Goal: Information Seeking & Learning: Learn about a topic

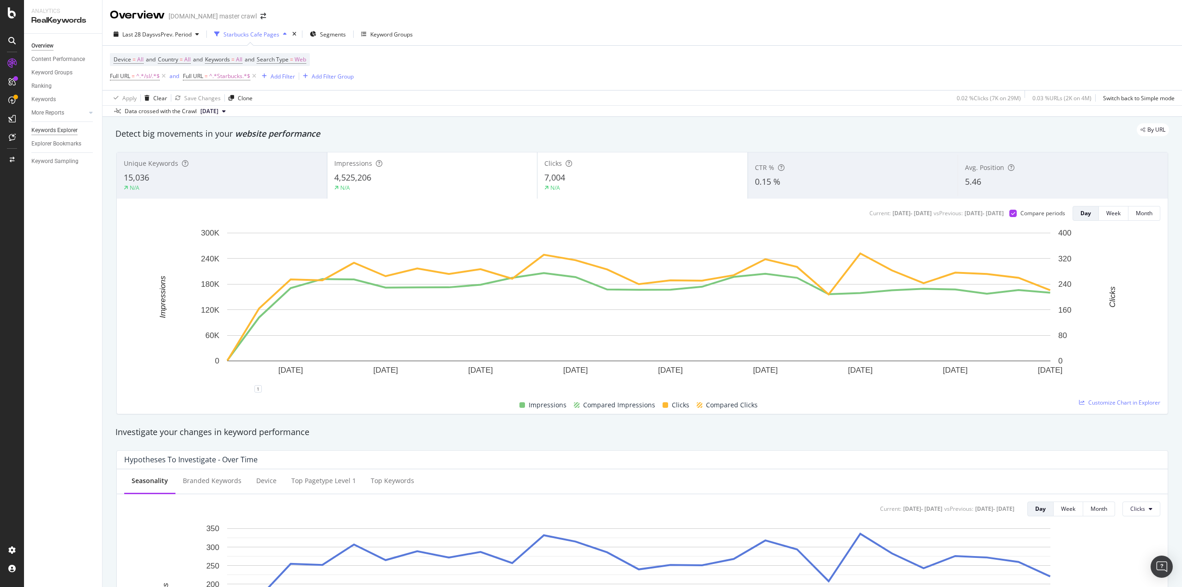
click at [65, 130] on div "Keywords Explorer" at bounding box center [54, 131] width 46 height 10
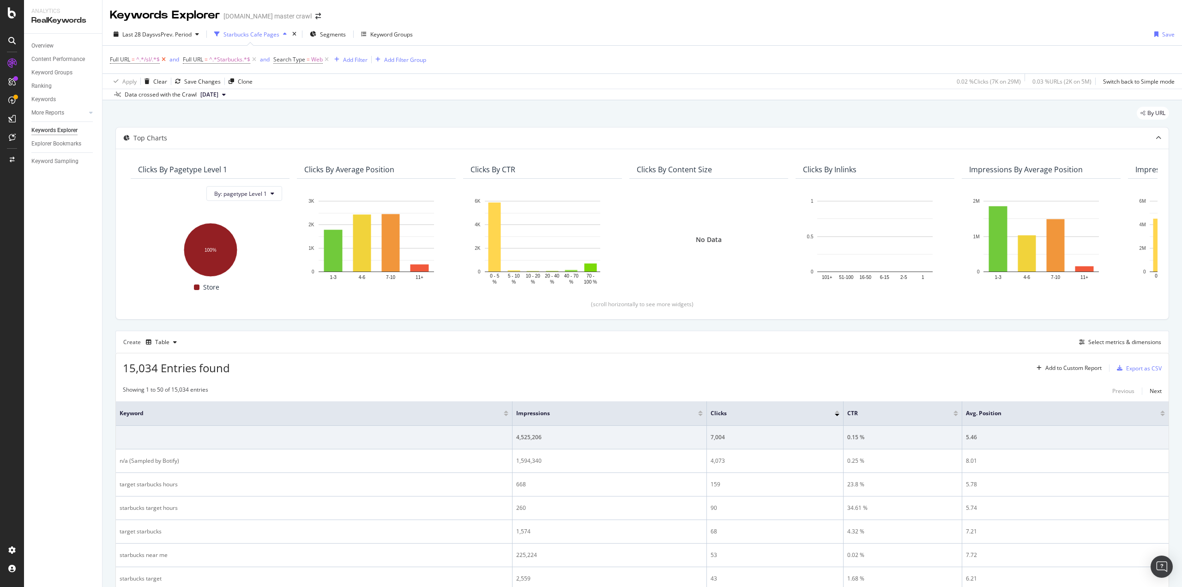
click at [164, 61] on icon at bounding box center [164, 59] width 8 height 9
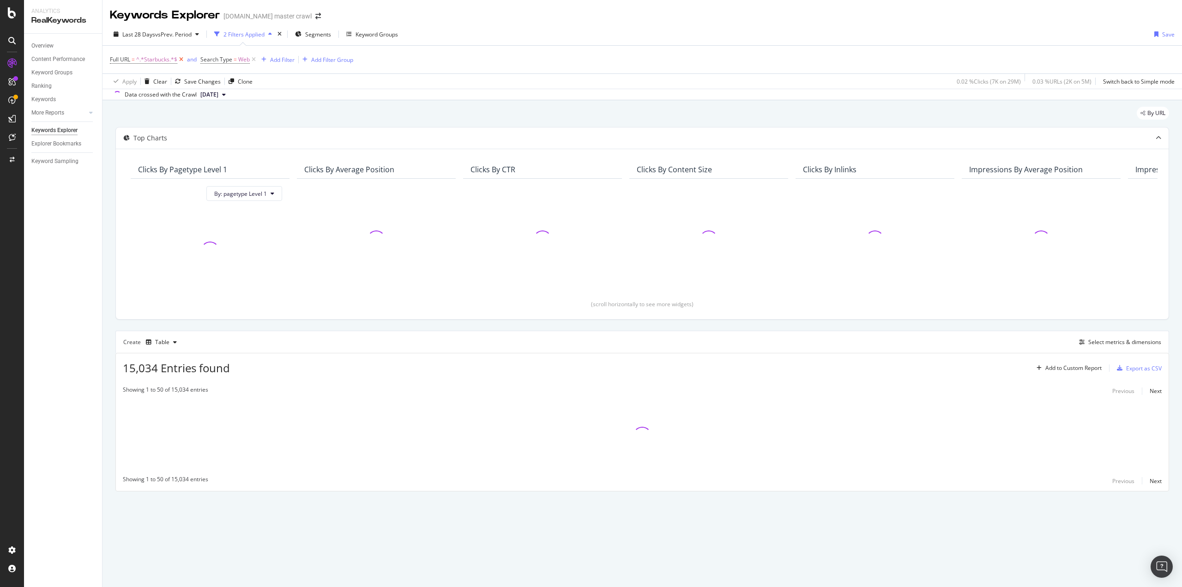
click at [181, 61] on icon at bounding box center [181, 59] width 8 height 9
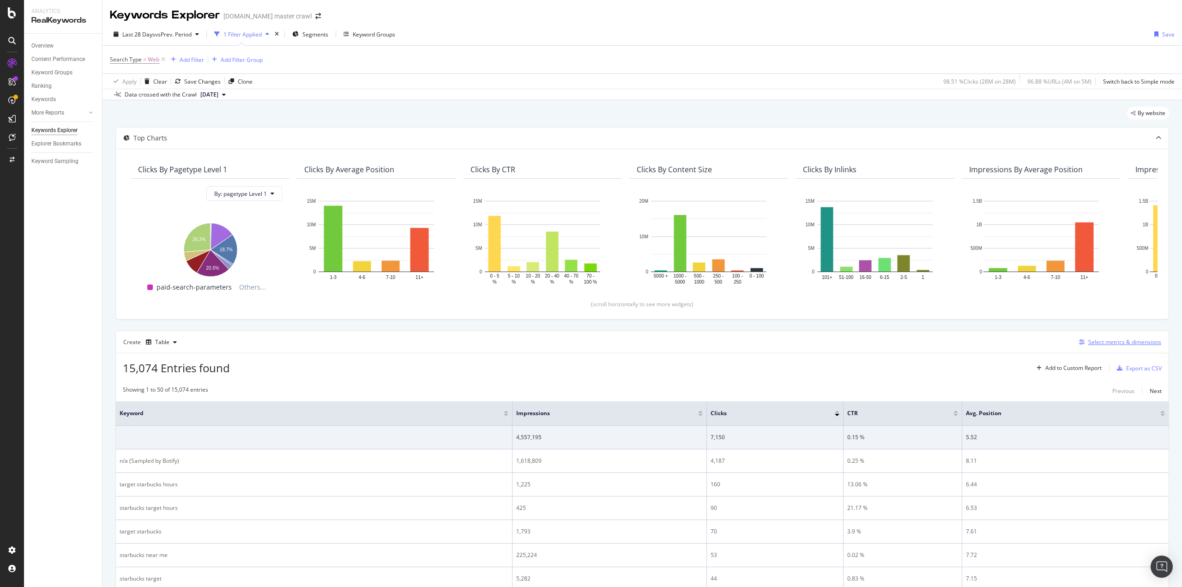
click at [1099, 337] on button "Select metrics & dimensions" at bounding box center [1119, 342] width 86 height 11
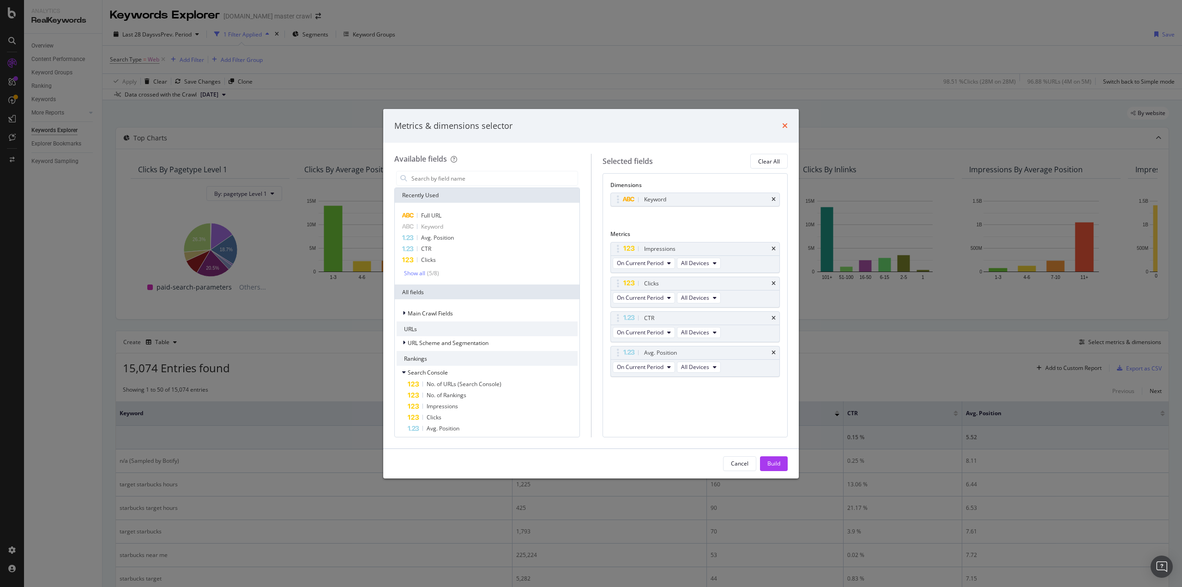
click at [782, 123] on icon "times" at bounding box center [785, 125] width 6 height 7
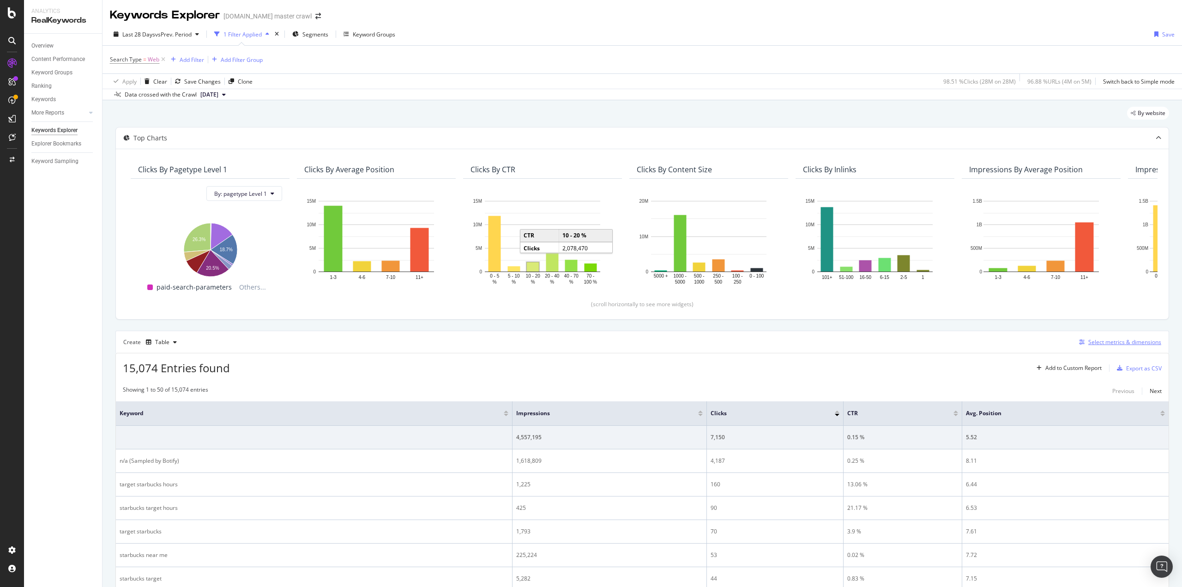
click at [1089, 341] on div "Select metrics & dimensions" at bounding box center [1125, 342] width 73 height 8
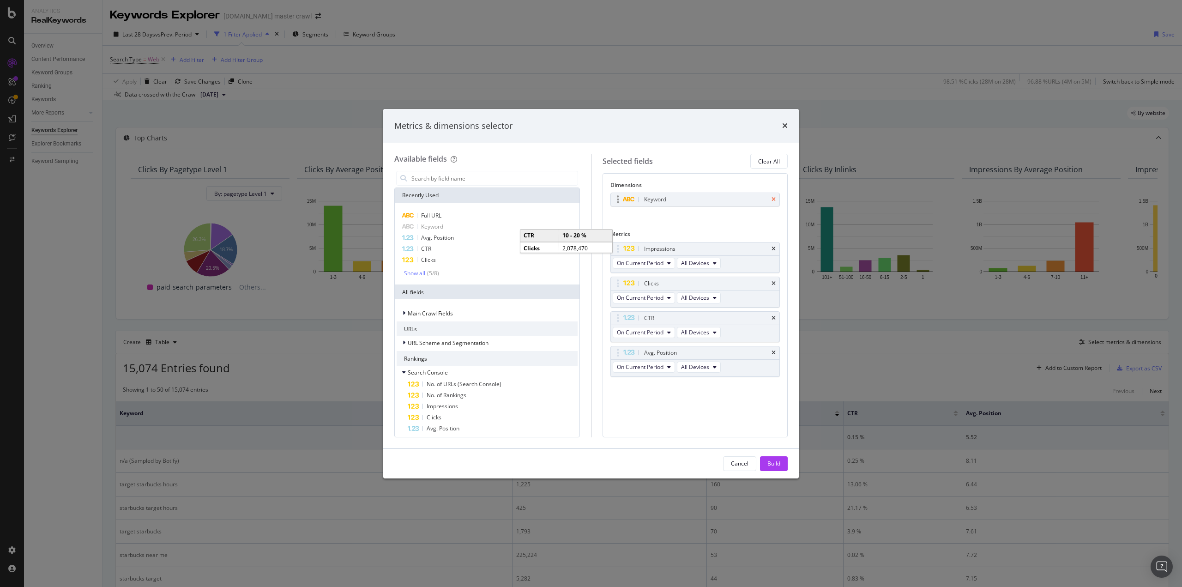
click at [774, 201] on icon "times" at bounding box center [774, 200] width 4 height 6
click at [446, 181] on input "modal" at bounding box center [494, 178] width 167 height 14
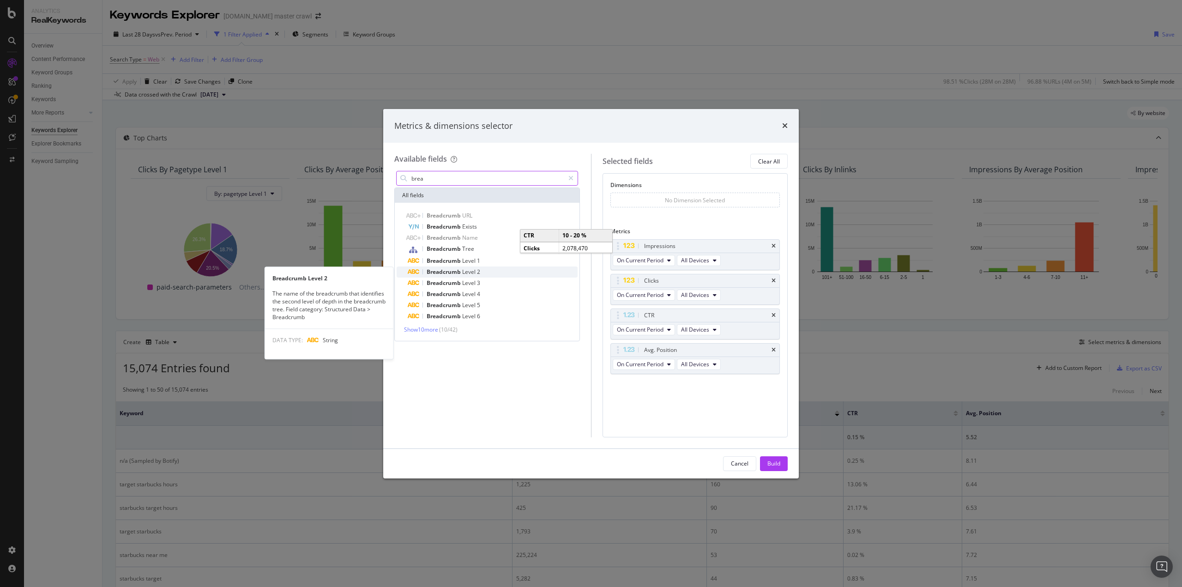
type input "brea"
click at [473, 270] on span "Level" at bounding box center [469, 272] width 15 height 8
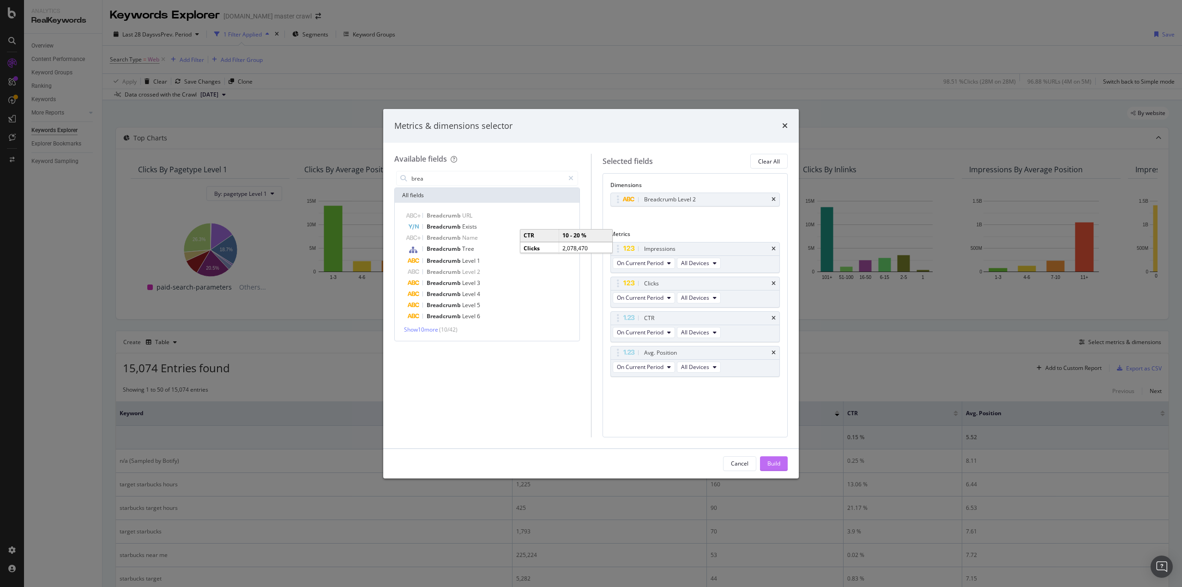
click at [770, 460] on div "Build" at bounding box center [774, 464] width 13 height 8
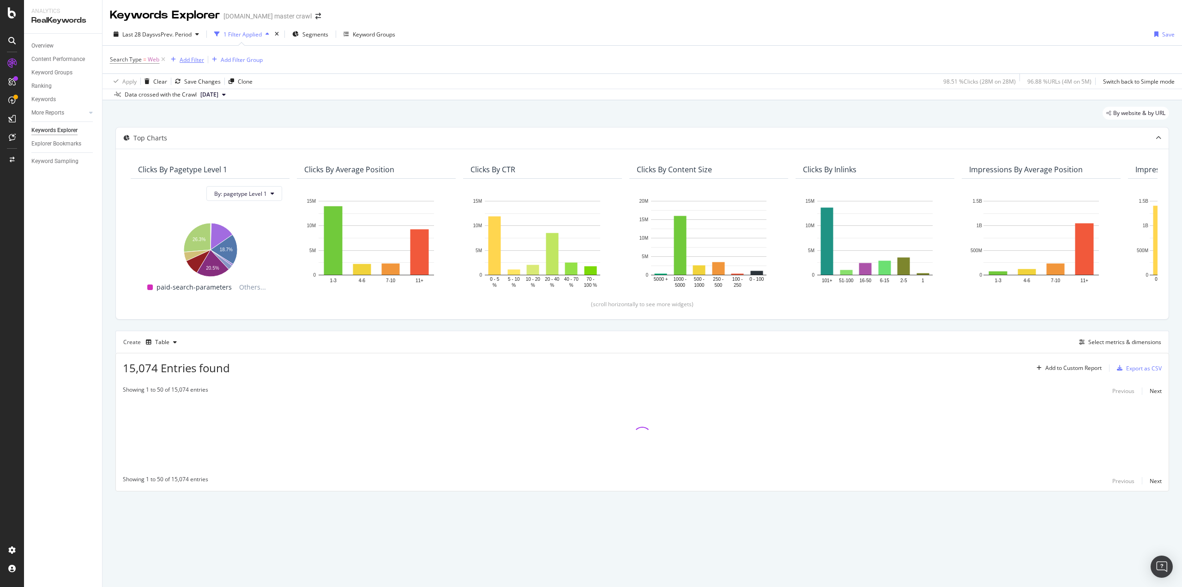
click at [188, 58] on div "Add Filter" at bounding box center [192, 60] width 24 height 8
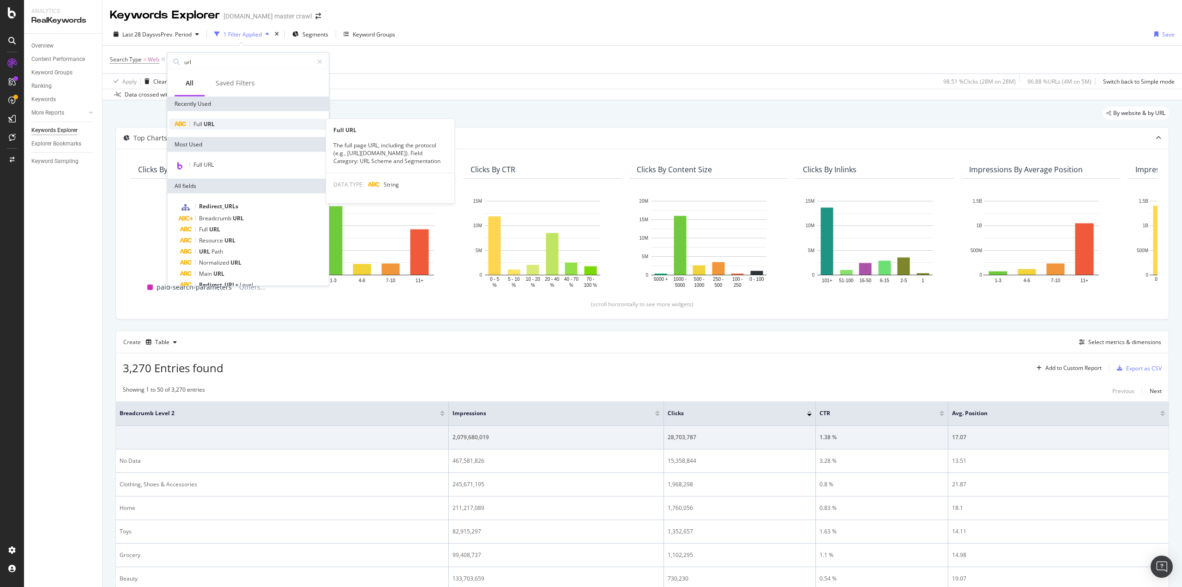
type input "url"
click at [194, 125] on span "Full" at bounding box center [199, 124] width 10 height 8
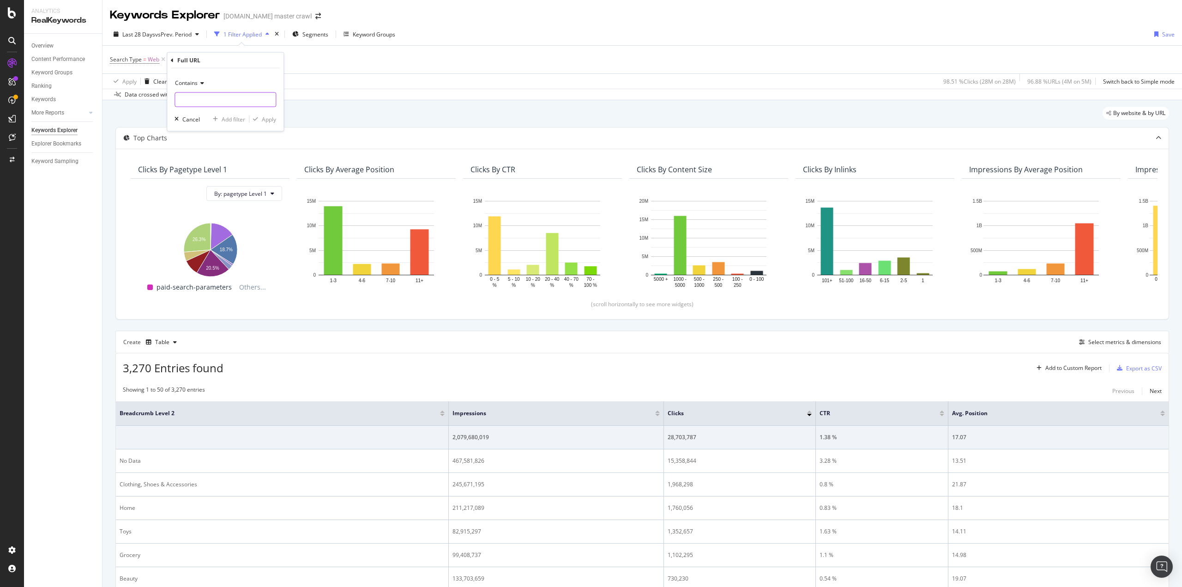
click at [208, 95] on input "text" at bounding box center [225, 99] width 101 height 15
type input "/s/"
click at [263, 122] on div "Apply" at bounding box center [269, 119] width 14 height 8
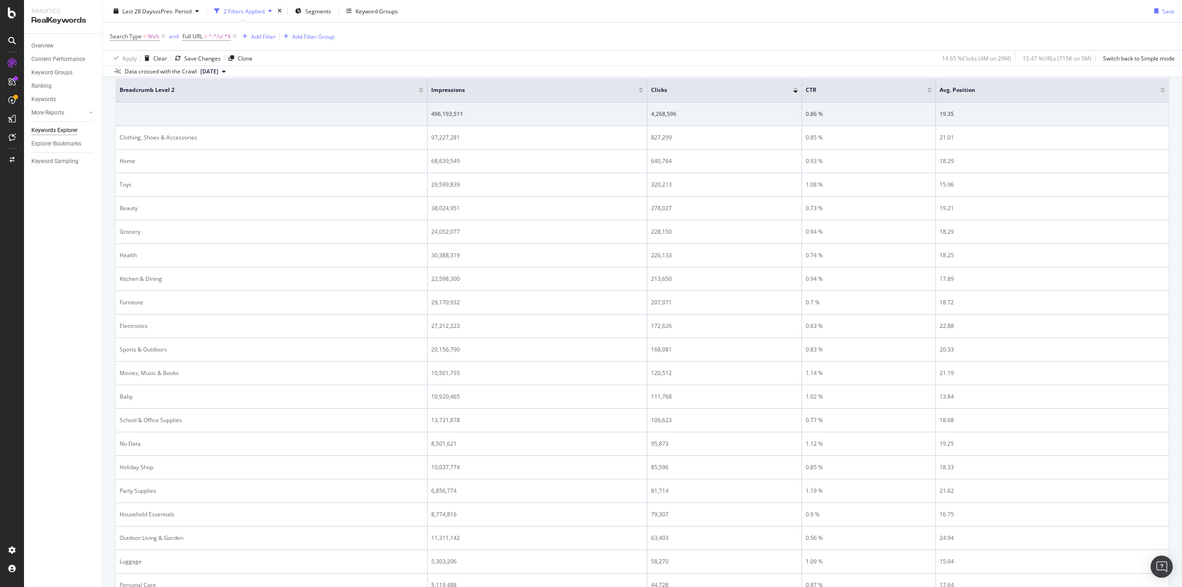
scroll to position [139, 0]
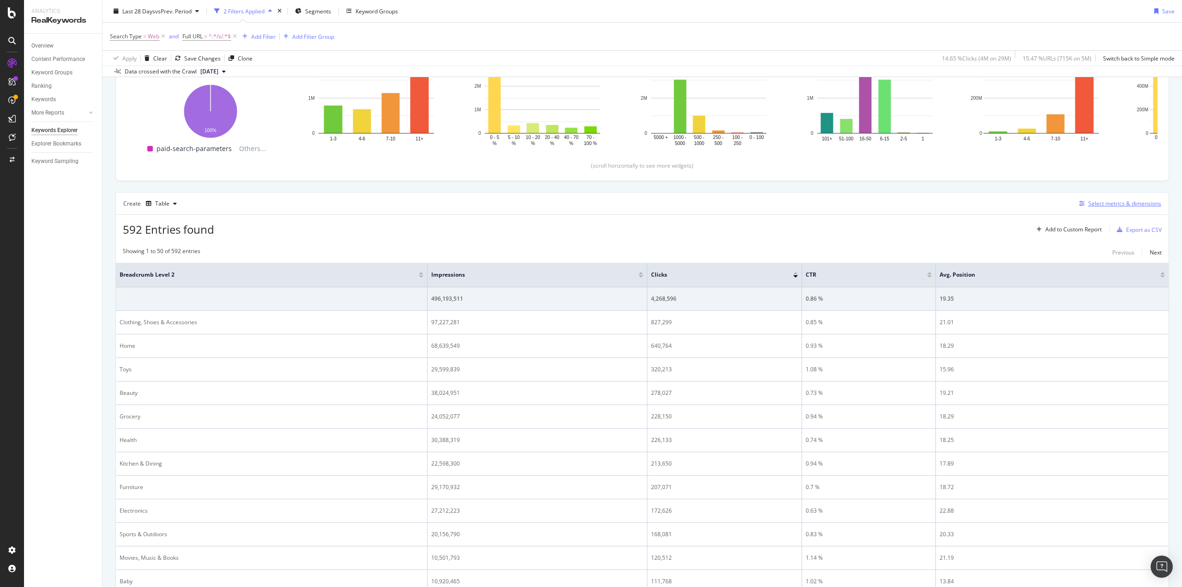
click at [1125, 205] on div "Select metrics & dimensions" at bounding box center [1125, 204] width 73 height 8
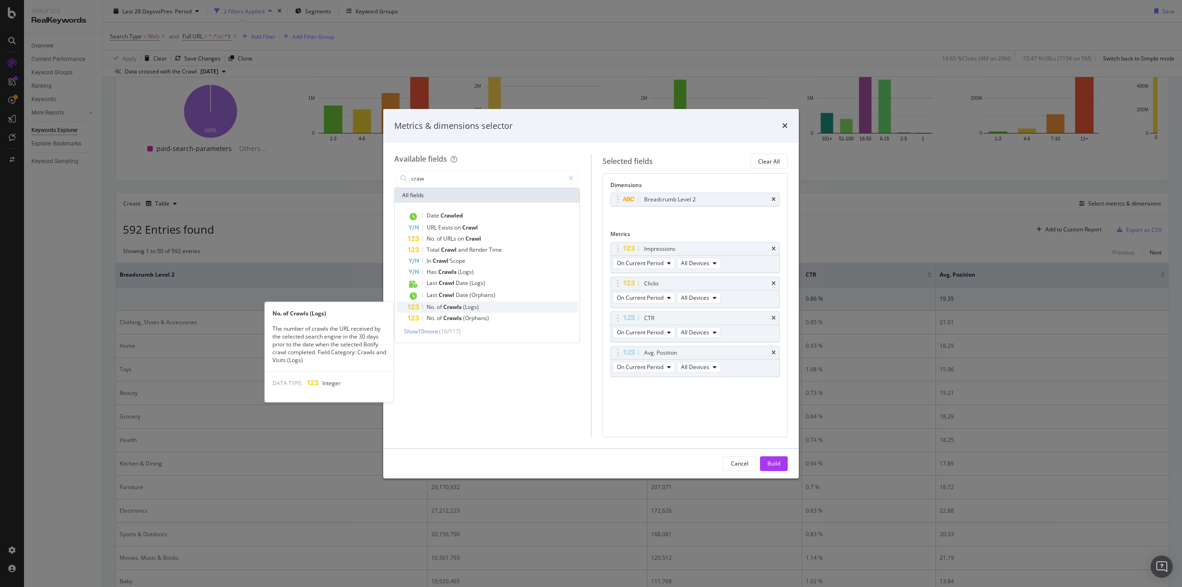
type input "craw"
click at [464, 308] on span "(Logs)" at bounding box center [471, 307] width 16 height 8
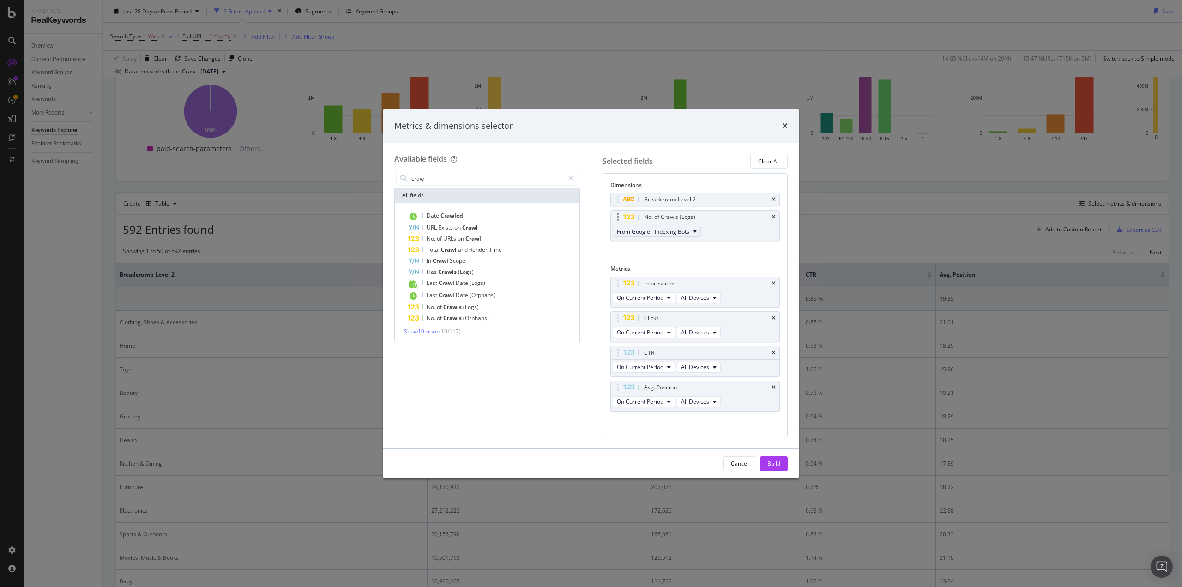
click at [692, 235] on button "From Google - Indexing Bots" at bounding box center [657, 231] width 88 height 11
click at [669, 259] on span "From OpenAI - Indexing Bots" at bounding box center [664, 261] width 88 height 8
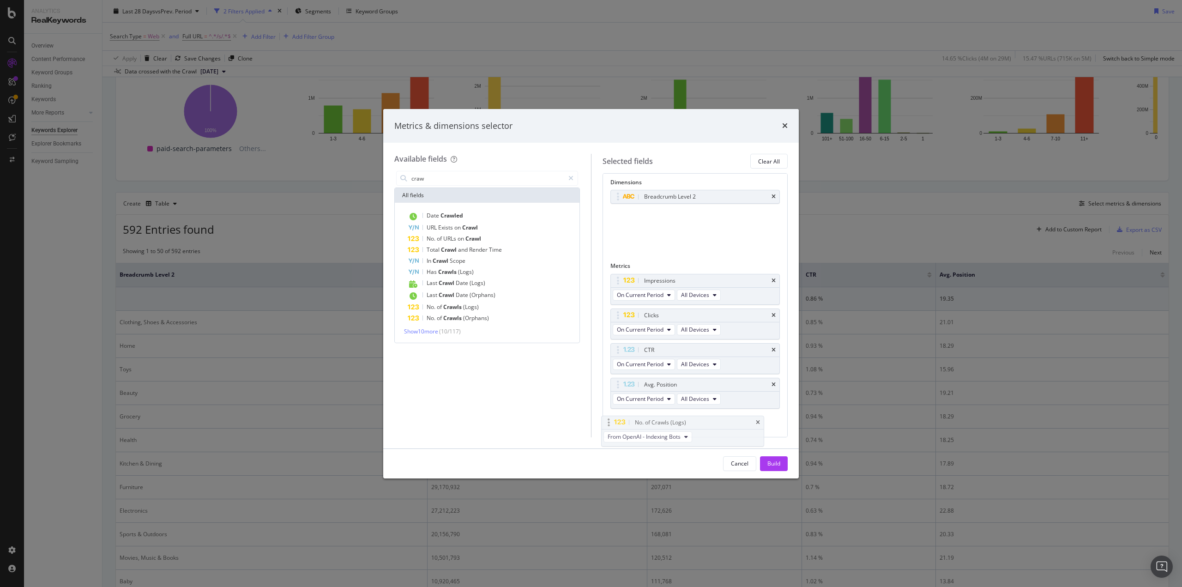
drag, startPoint x: 725, startPoint y: 220, endPoint x: 709, endPoint y: 403, distance: 184.0
click at [709, 404] on body "Analytics RealKeywords Overview Content Performance Keyword Groups Ranking Keyw…" at bounding box center [591, 293] width 1182 height 587
drag, startPoint x: 779, startPoint y: 464, endPoint x: 774, endPoint y: 459, distance: 7.2
click at [779, 464] on div "Build" at bounding box center [774, 464] width 13 height 8
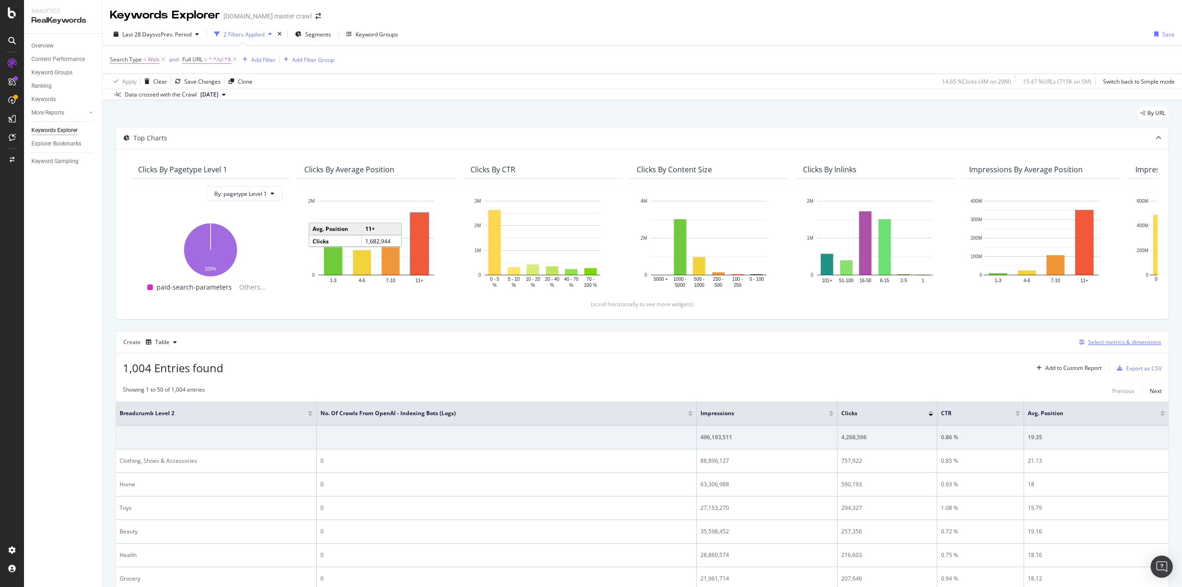
click at [1104, 341] on div "Select metrics & dimensions" at bounding box center [1125, 342] width 73 height 8
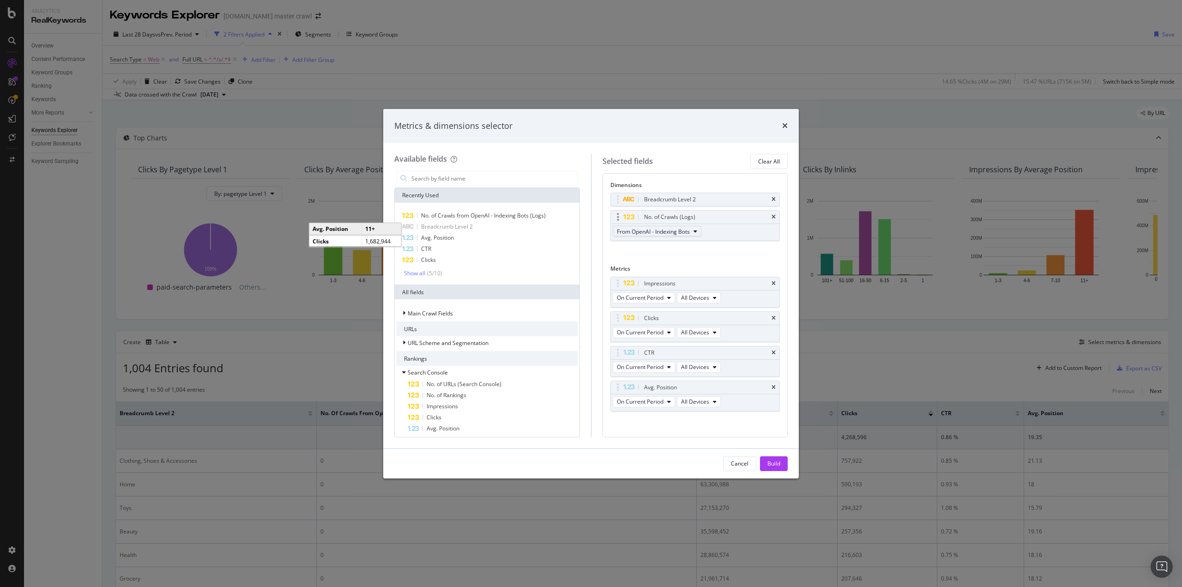
click at [686, 229] on span "From OpenAI - Indexing Bots" at bounding box center [653, 232] width 73 height 8
click at [875, 57] on div "Metrics & dimensions selector Available fields Recently Used No. of Crawls from…" at bounding box center [591, 293] width 1182 height 587
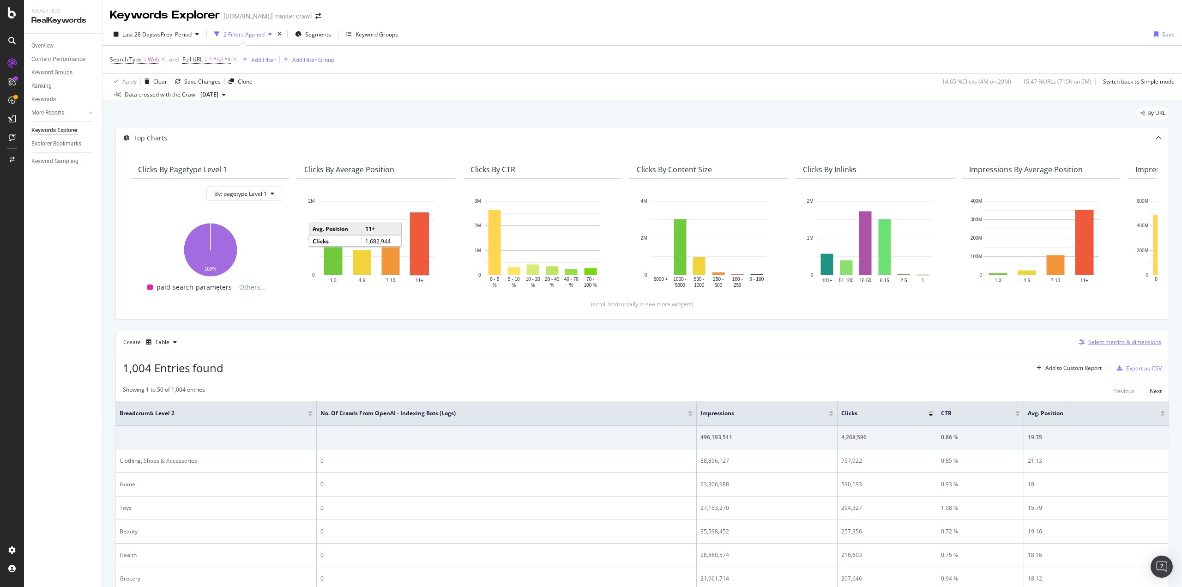
click at [1102, 340] on div "Select metrics & dimensions" at bounding box center [1125, 342] width 73 height 8
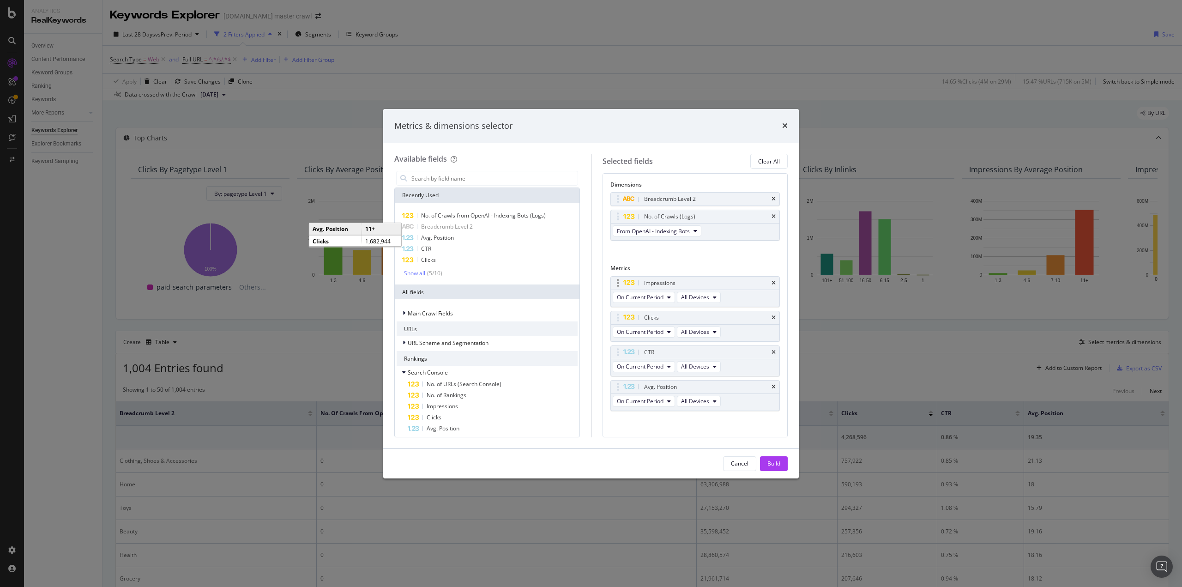
scroll to position [0, 0]
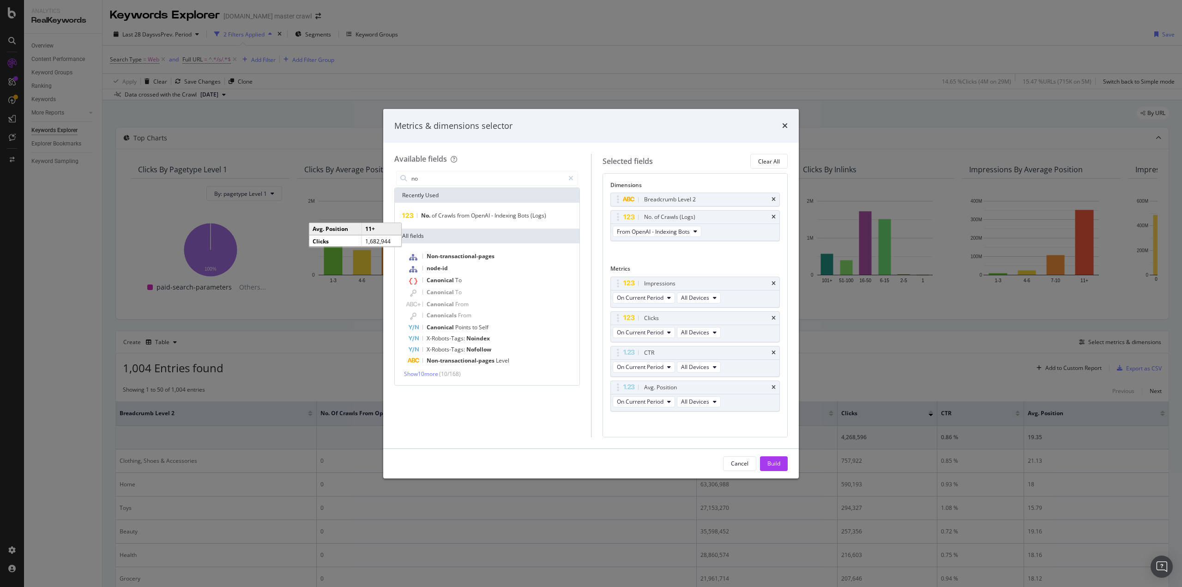
type input "n"
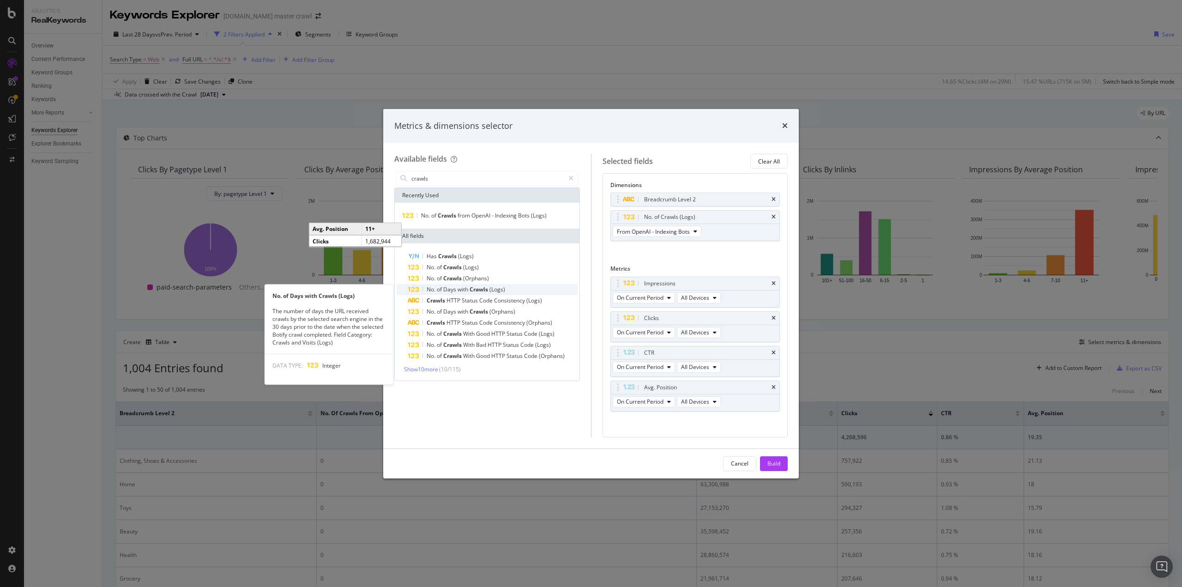
type input "crawls"
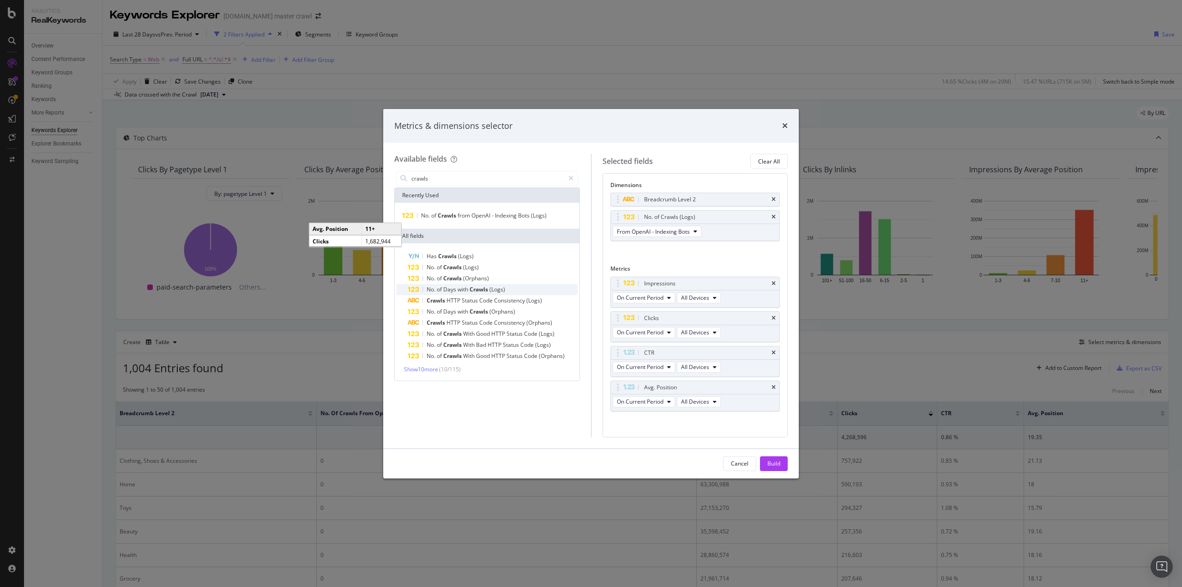
click at [497, 290] on span "(Logs)" at bounding box center [498, 289] width 16 height 8
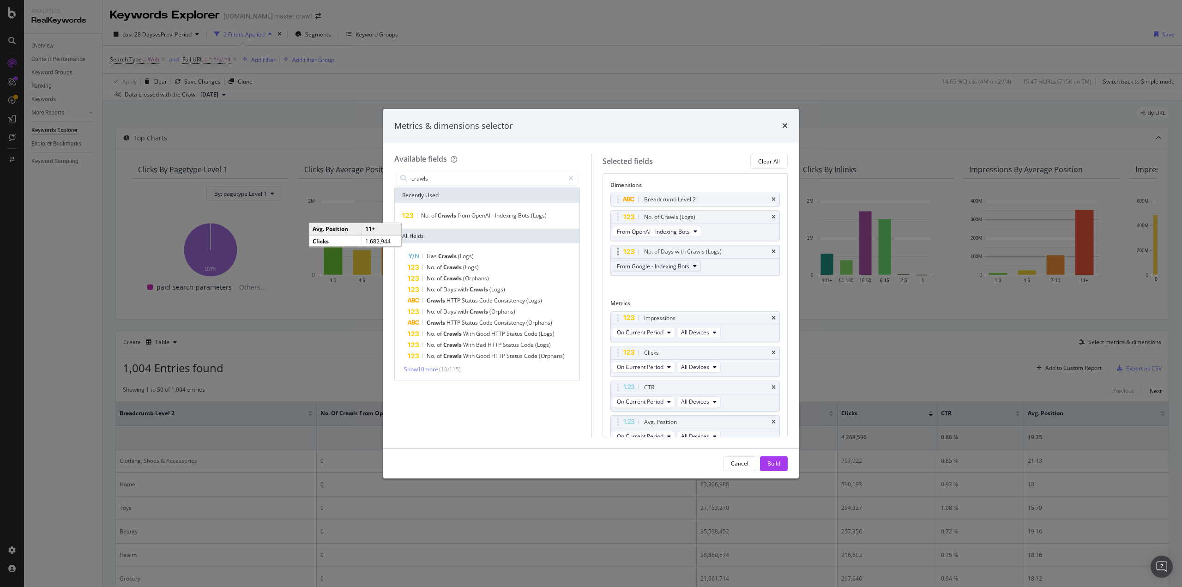
click at [670, 265] on span "From Google - Indexing Bots" at bounding box center [653, 266] width 73 height 8
click at [689, 311] on span "From OpenAI Oai Searchbot" at bounding box center [664, 312] width 88 height 8
click at [780, 461] on button "Build" at bounding box center [774, 463] width 28 height 15
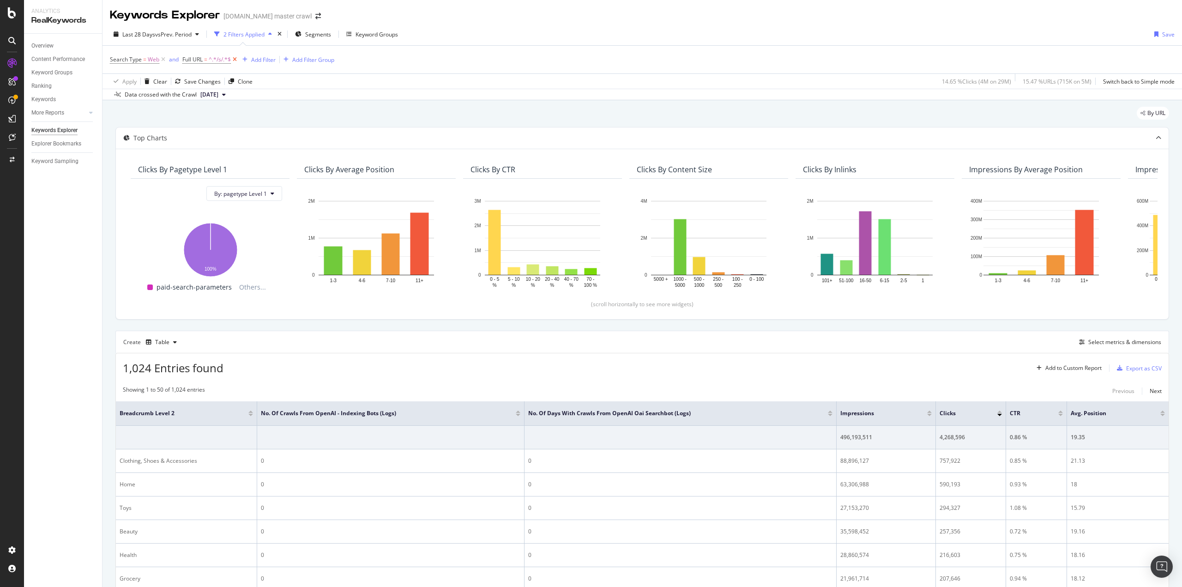
click at [235, 60] on icon at bounding box center [235, 59] width 8 height 9
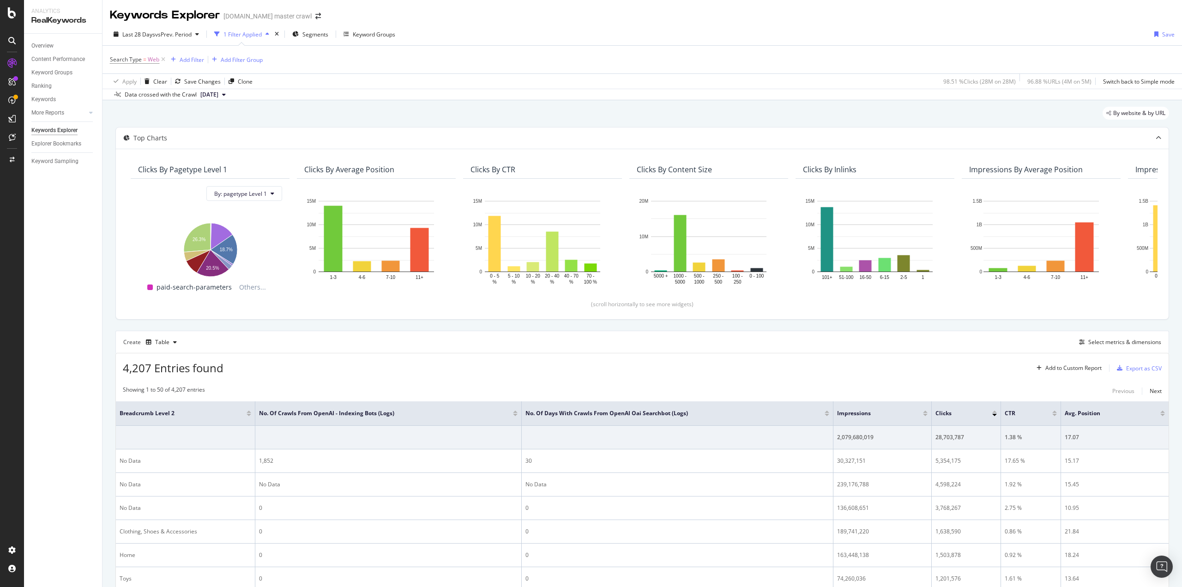
click at [269, 35] on icon "button" at bounding box center [268, 34] width 4 height 6
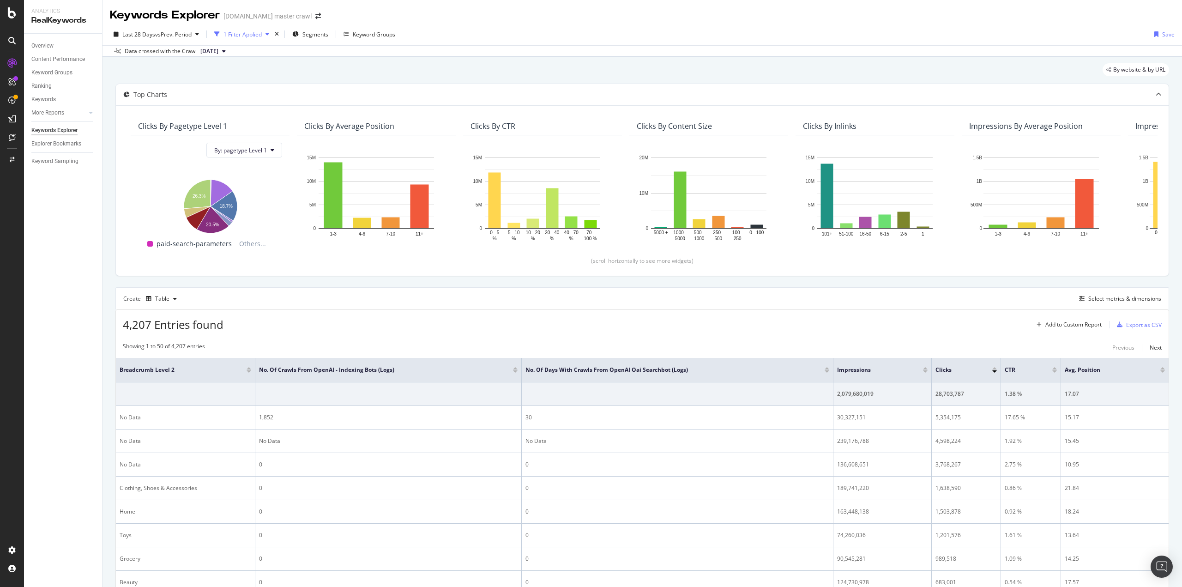
click at [269, 35] on icon "button" at bounding box center [268, 34] width 4 height 6
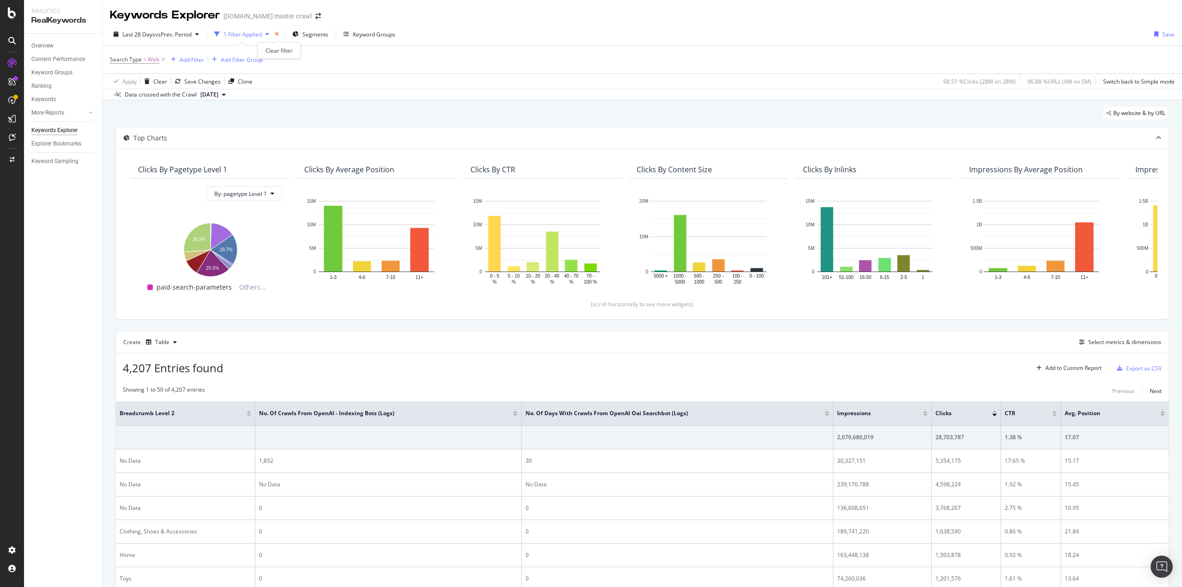
click at [279, 34] on icon "times" at bounding box center [277, 34] width 4 height 6
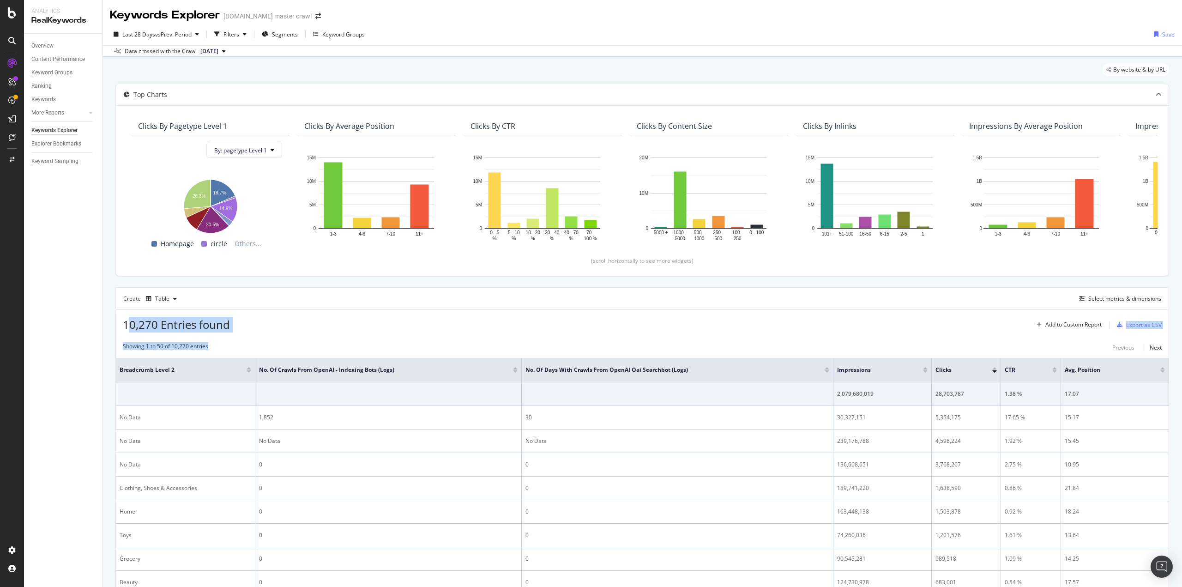
drag, startPoint x: 127, startPoint y: 323, endPoint x: 207, endPoint y: 331, distance: 80.3
click at [79, 293] on div "Overview Content Performance Keyword Groups Ranking Keywords More Reports Count…" at bounding box center [63, 310] width 78 height 553
click at [817, 367] on icon at bounding box center [816, 369] width 7 height 7
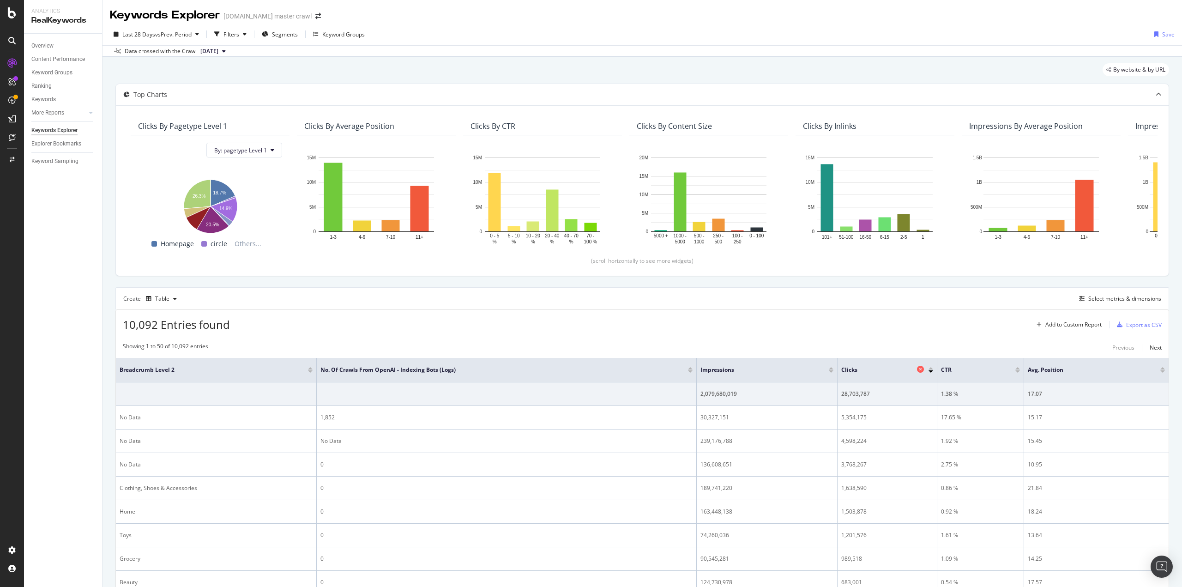
click at [919, 366] on icon at bounding box center [920, 369] width 7 height 7
click at [1149, 369] on icon at bounding box center [1152, 369] width 7 height 7
click at [1055, 369] on icon at bounding box center [1057, 369] width 7 height 7
click at [1149, 367] on icon at bounding box center [1152, 369] width 7 height 7
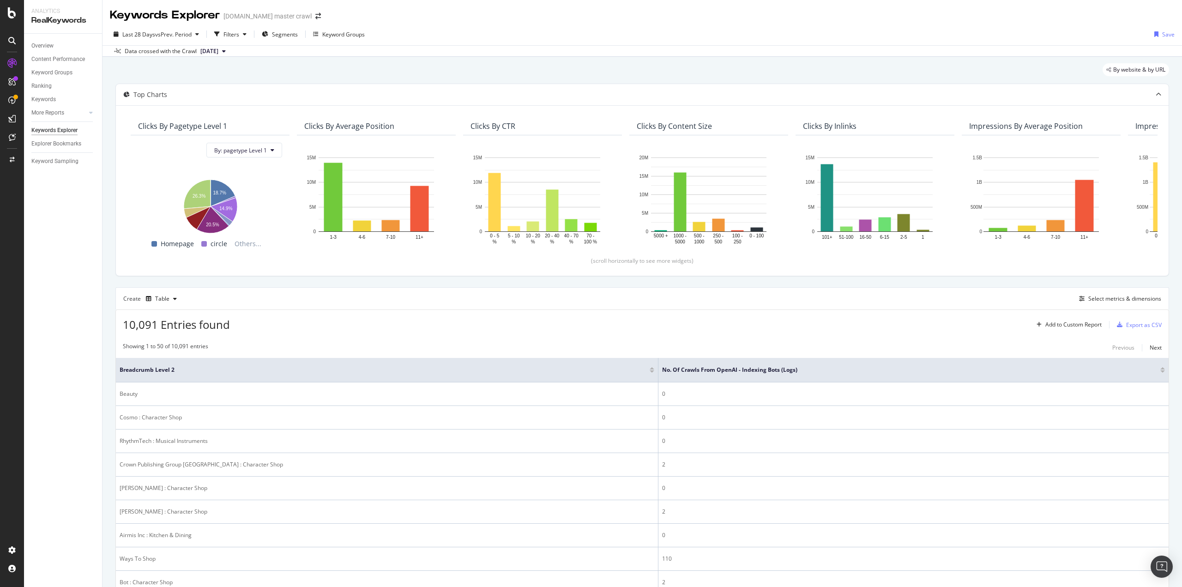
click at [1161, 370] on div at bounding box center [1163, 371] width 5 height 2
click at [45, 128] on div "Keywords Explorer" at bounding box center [54, 131] width 46 height 10
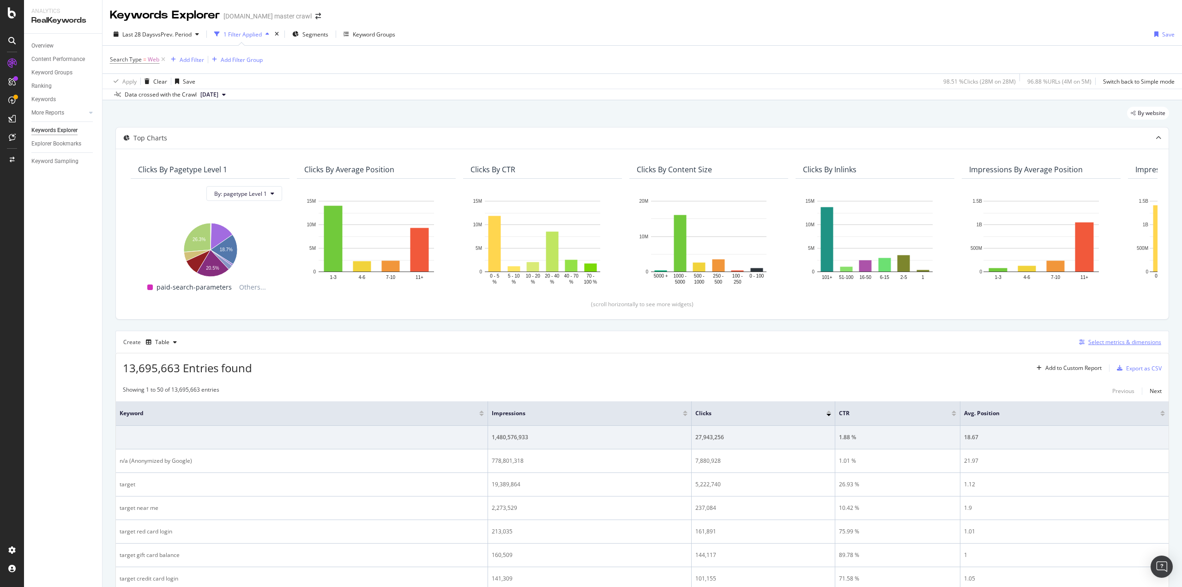
click at [1105, 340] on div "Select metrics & dimensions" at bounding box center [1125, 342] width 73 height 8
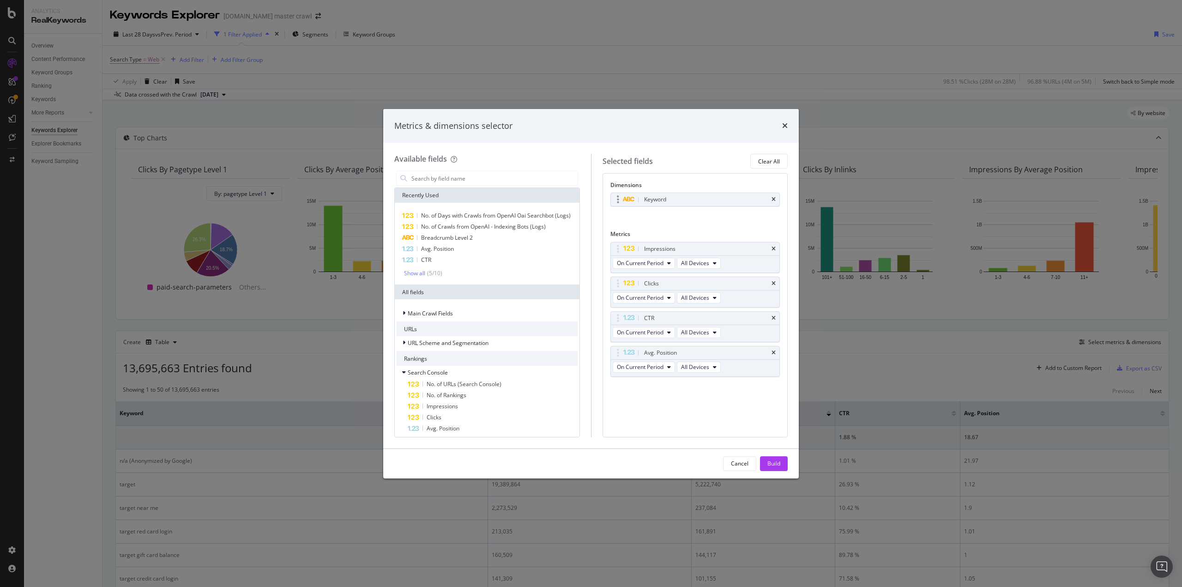
click at [777, 199] on div "Keyword" at bounding box center [695, 199] width 169 height 13
click at [775, 198] on icon "times" at bounding box center [774, 200] width 4 height 6
click at [442, 175] on input "modal" at bounding box center [494, 178] width 167 height 14
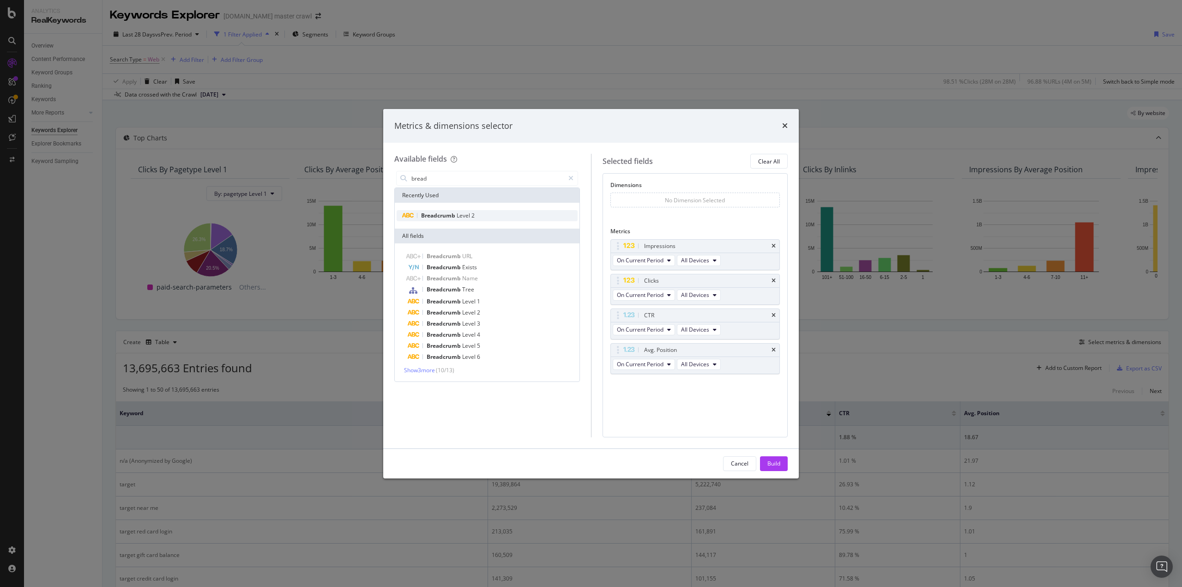
click at [470, 213] on span "Level" at bounding box center [464, 216] width 15 height 8
click at [777, 250] on div "Impressions" at bounding box center [695, 248] width 169 height 13
click at [773, 248] on icon "times" at bounding box center [774, 249] width 4 height 6
click at [771, 248] on div "Clicks" at bounding box center [695, 248] width 169 height 13
click at [776, 248] on icon "times" at bounding box center [774, 249] width 4 height 6
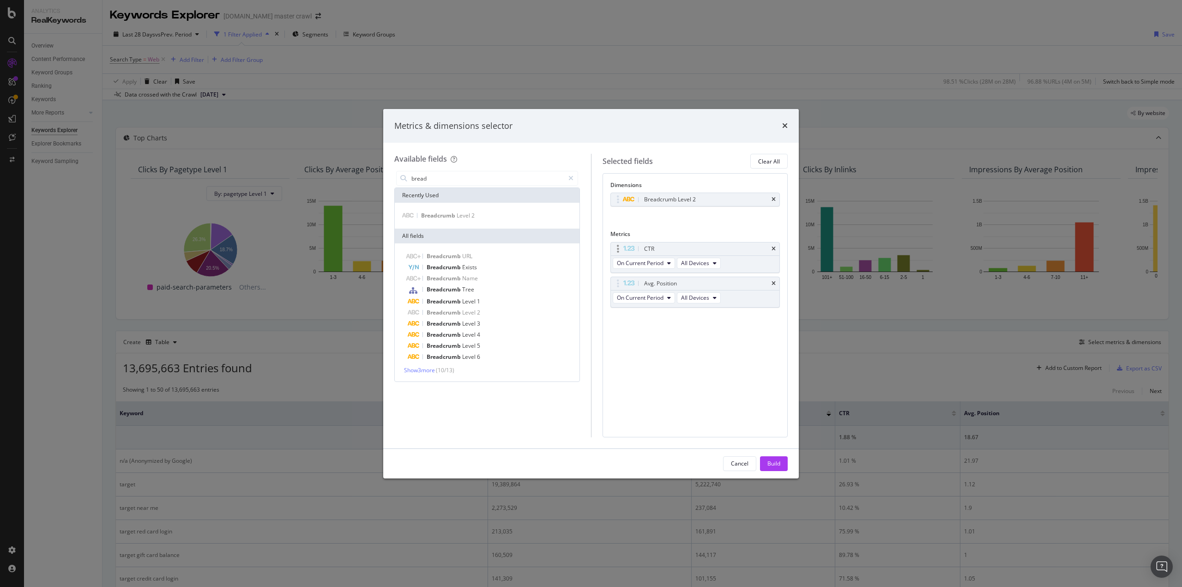
click at [771, 251] on div "CTR" at bounding box center [695, 248] width 169 height 13
click at [774, 247] on icon "times" at bounding box center [774, 249] width 4 height 6
click at [773, 246] on icon "times" at bounding box center [774, 249] width 4 height 6
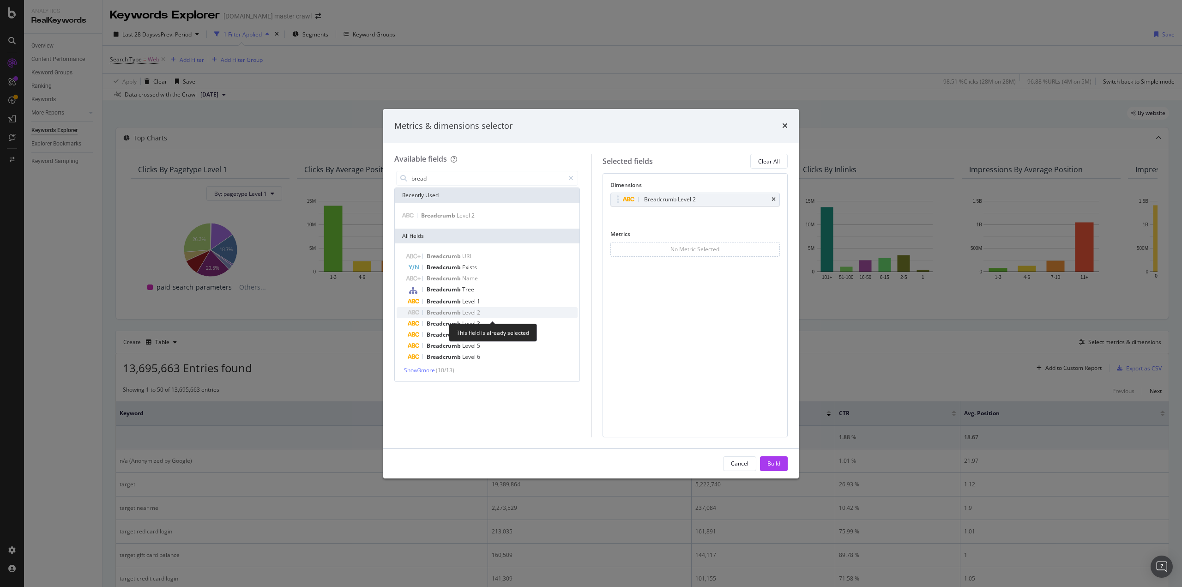
click at [477, 312] on span "Level" at bounding box center [469, 313] width 15 height 8
click at [432, 182] on input "bread" at bounding box center [488, 178] width 154 height 14
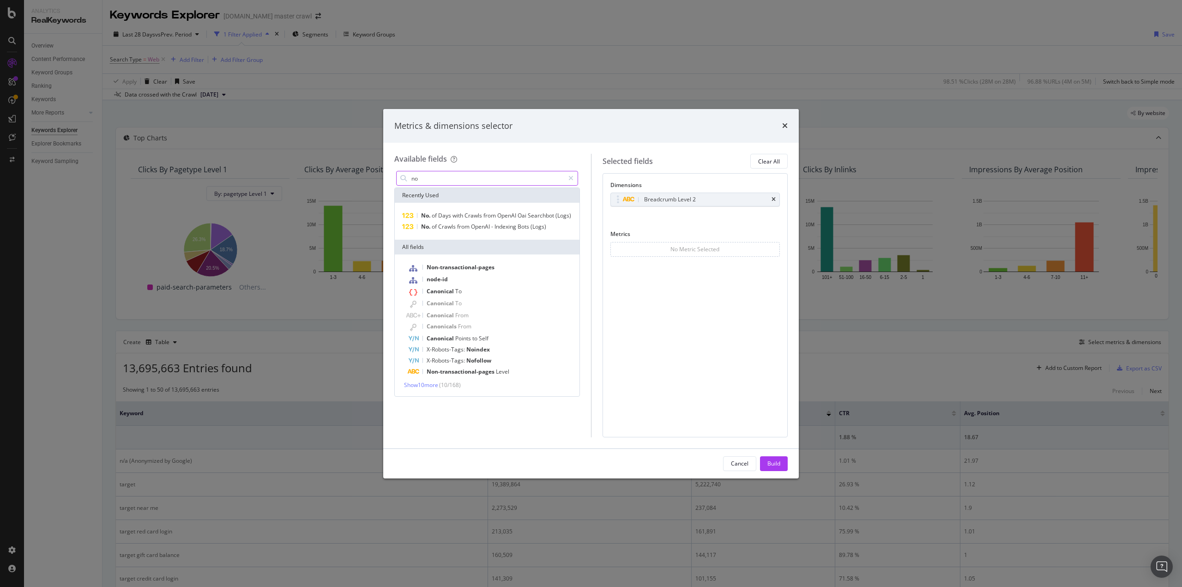
type input "n"
click at [454, 304] on div "No. of Days with Crawls (Logs)" at bounding box center [493, 300] width 170 height 11
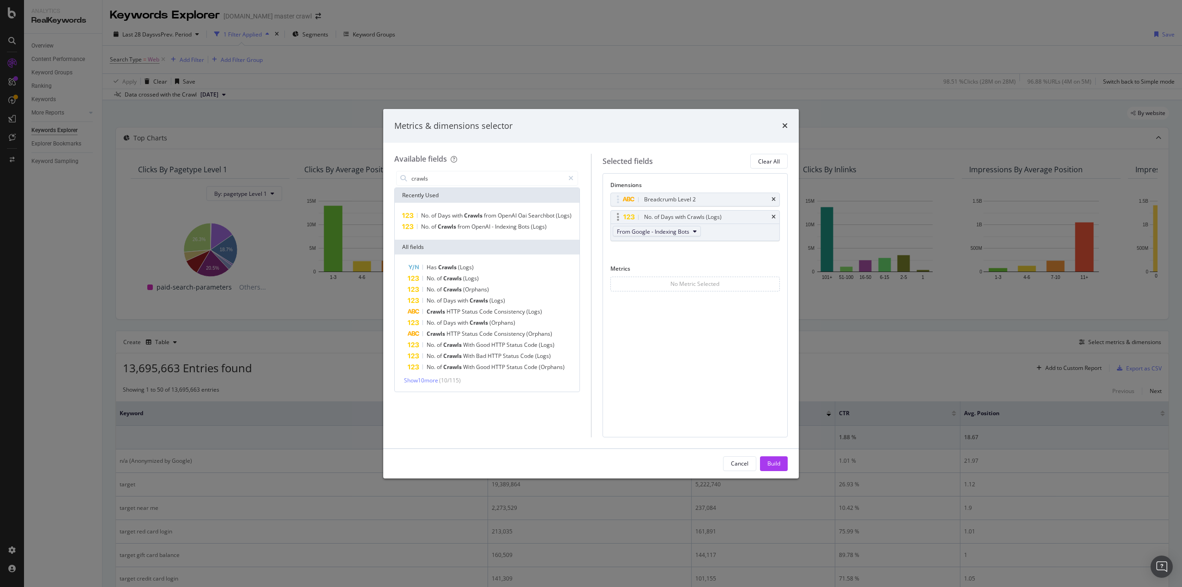
click at [689, 232] on span "From Google - Indexing Bots" at bounding box center [653, 232] width 73 height 8
click at [657, 261] on span "From OpenAI - Indexing Bots" at bounding box center [664, 261] width 88 height 8
click at [690, 233] on span "From OpenAI - Indexing Bots" at bounding box center [653, 232] width 73 height 8
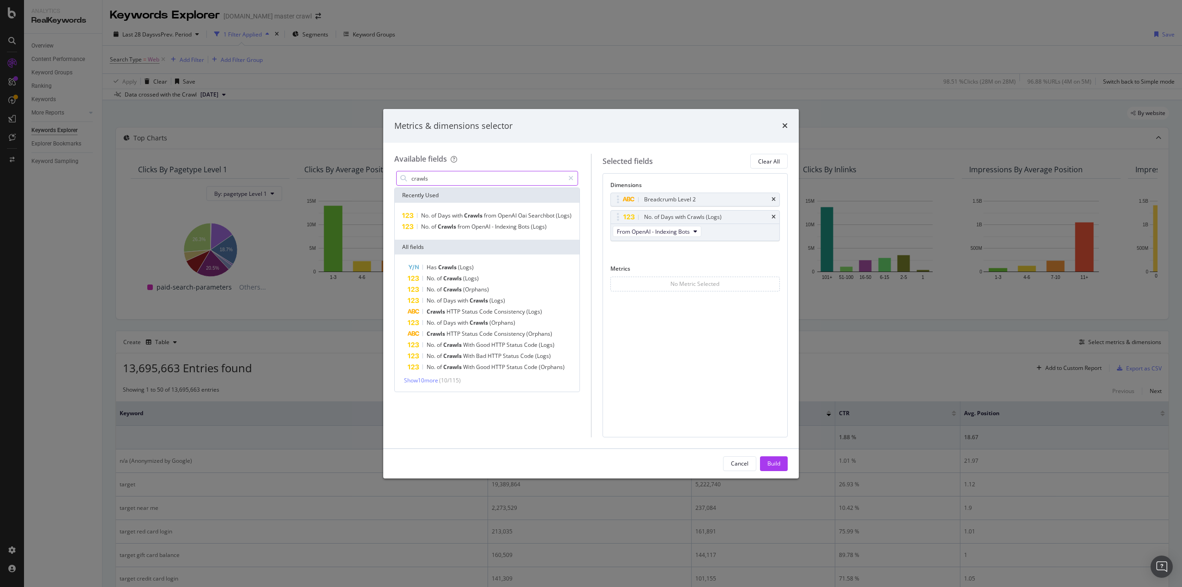
click at [458, 174] on input "crawls" at bounding box center [488, 178] width 154 height 14
click at [504, 216] on span "OpenAI" at bounding box center [508, 216] width 20 height 8
click at [678, 266] on span "From Google - Indexing Bots" at bounding box center [653, 266] width 73 height 8
click at [668, 313] on span "From OpenAI Oai Searchbot" at bounding box center [664, 312] width 88 height 8
click at [463, 177] on input "crawls" at bounding box center [488, 178] width 154 height 14
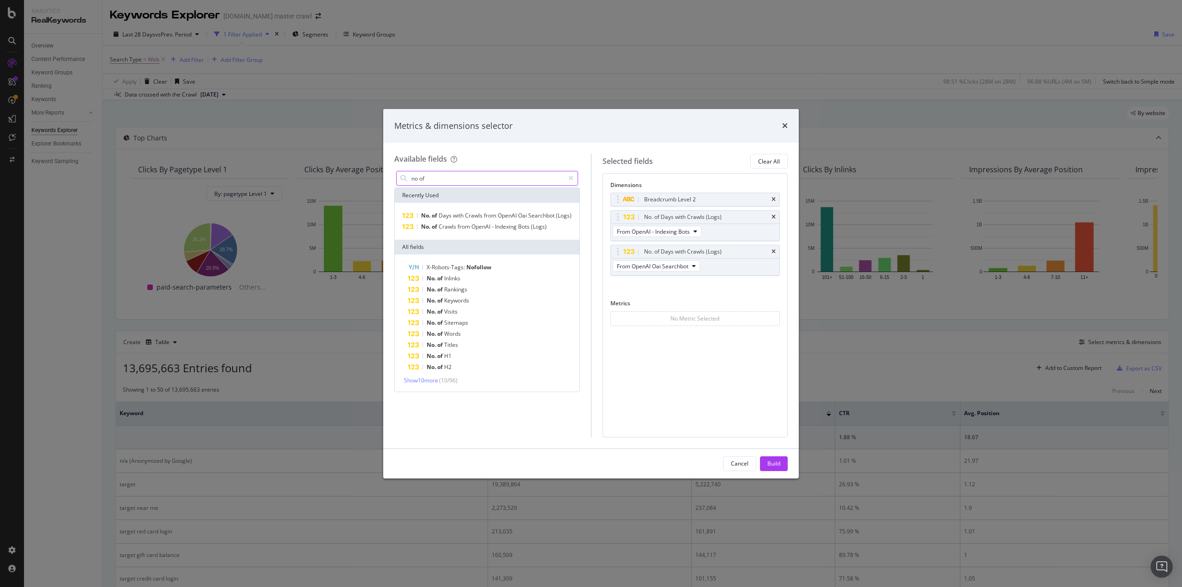
type input "no of"
